Goal: Transaction & Acquisition: Purchase product/service

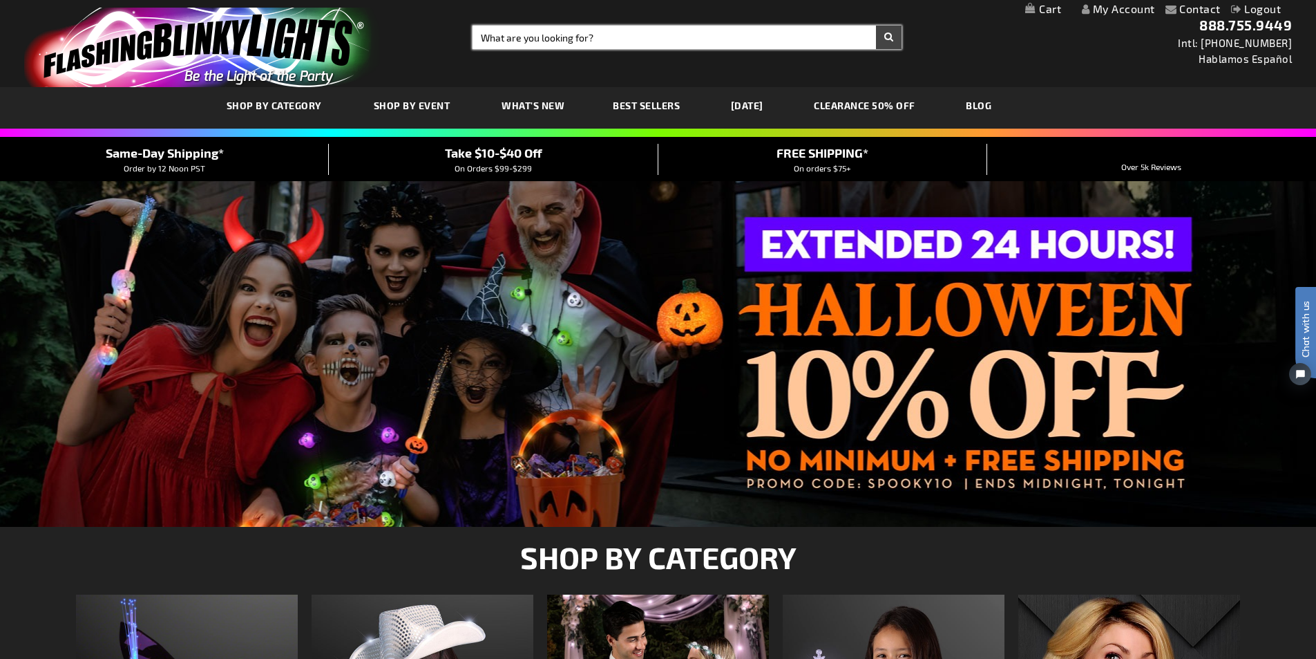
click at [556, 44] on input "Search" at bounding box center [687, 37] width 429 height 23
type input "ring"
click at [876, 26] on button "Search" at bounding box center [889, 37] width 26 height 23
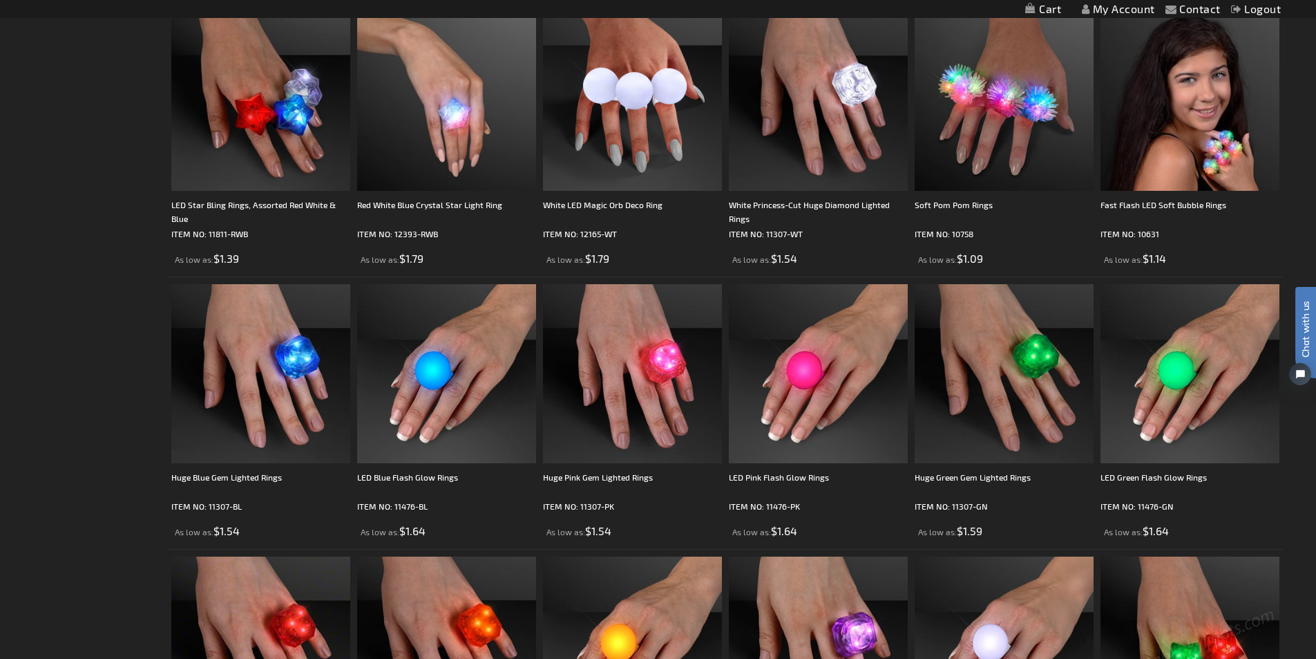
scroll to position [898, 0]
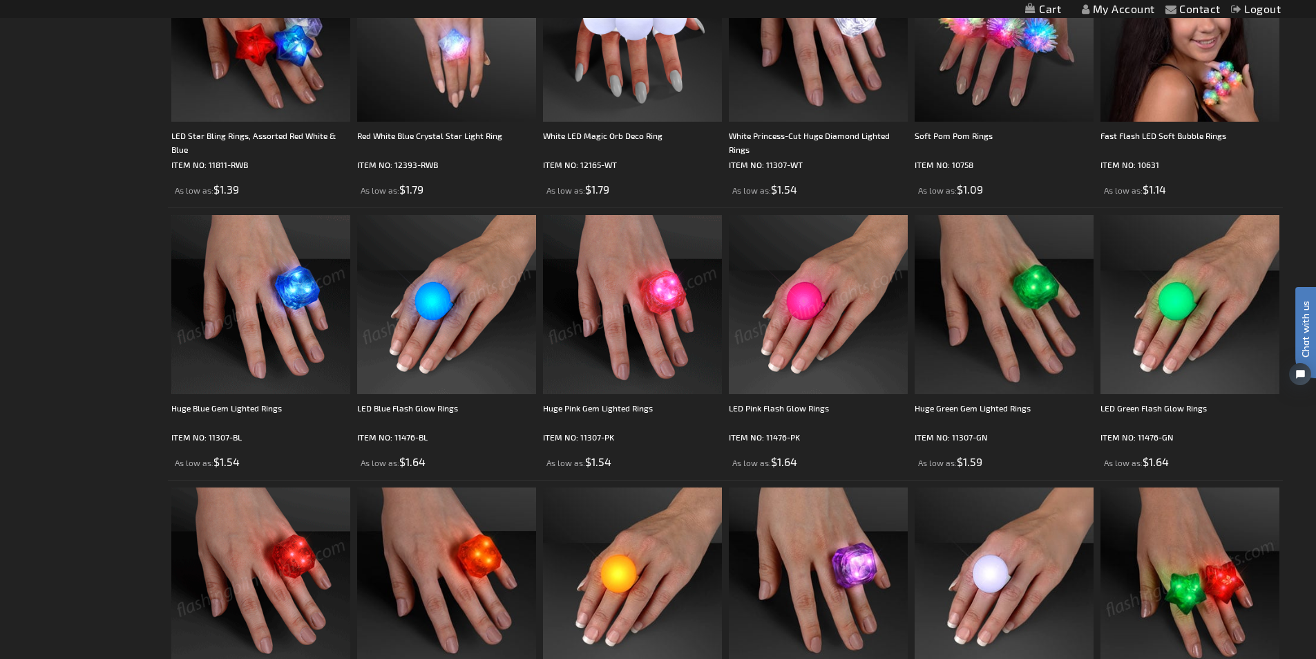
click at [415, 310] on img at bounding box center [446, 304] width 179 height 179
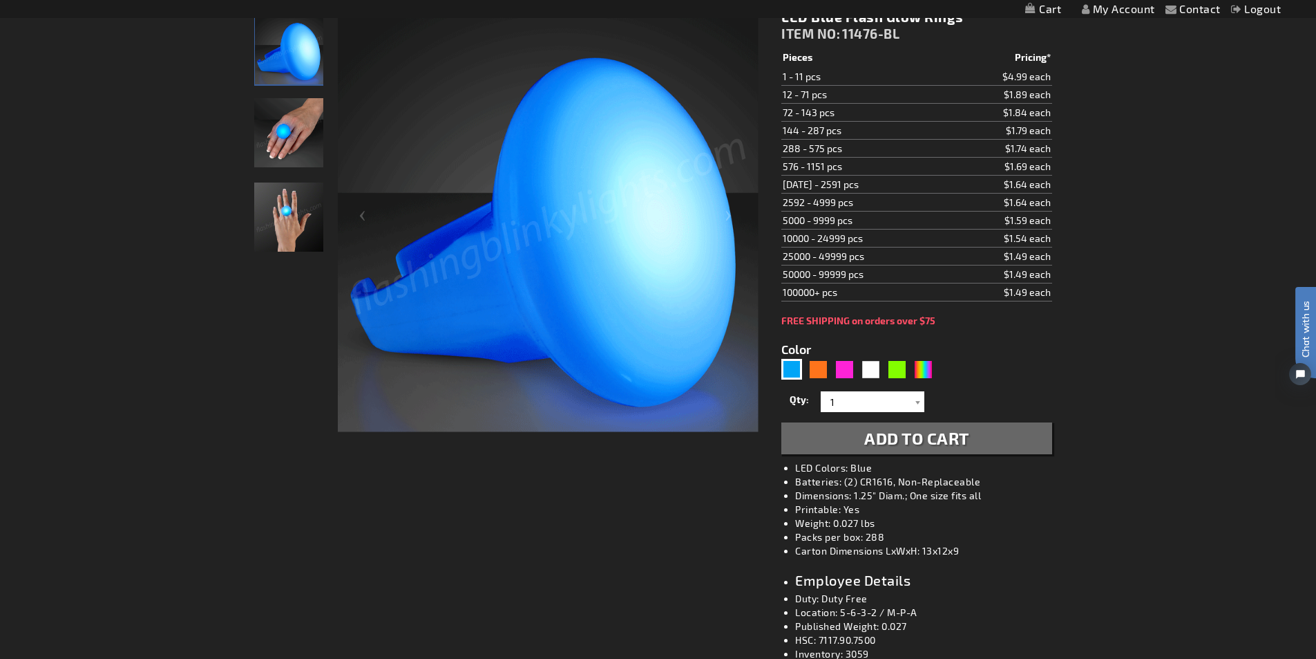
scroll to position [276, 0]
